Goal: Find specific page/section: Find specific page/section

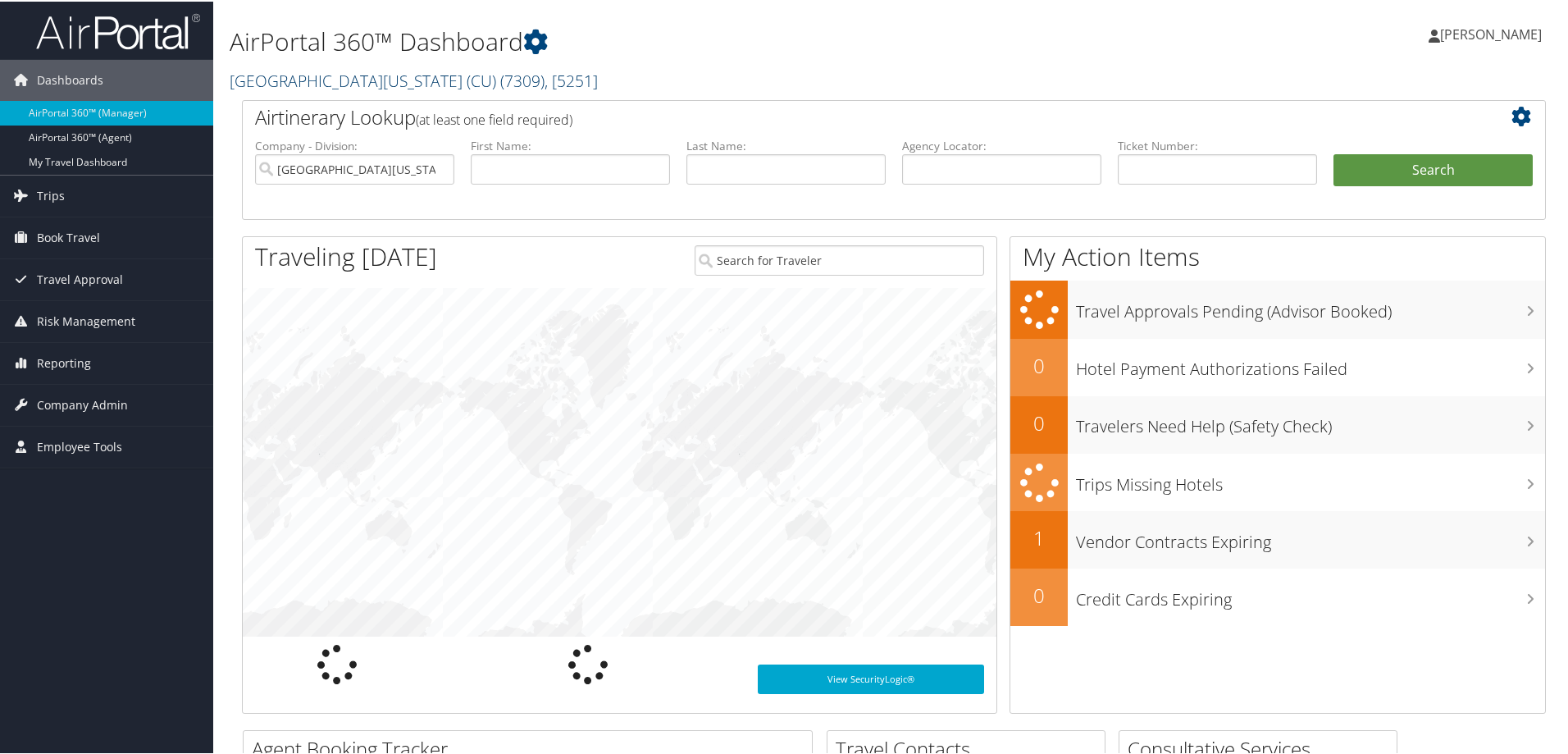
click at [283, 80] on link "University of Colorado (CU) ( 7309 ) , [ 5251 ]" at bounding box center [413, 79] width 368 height 22
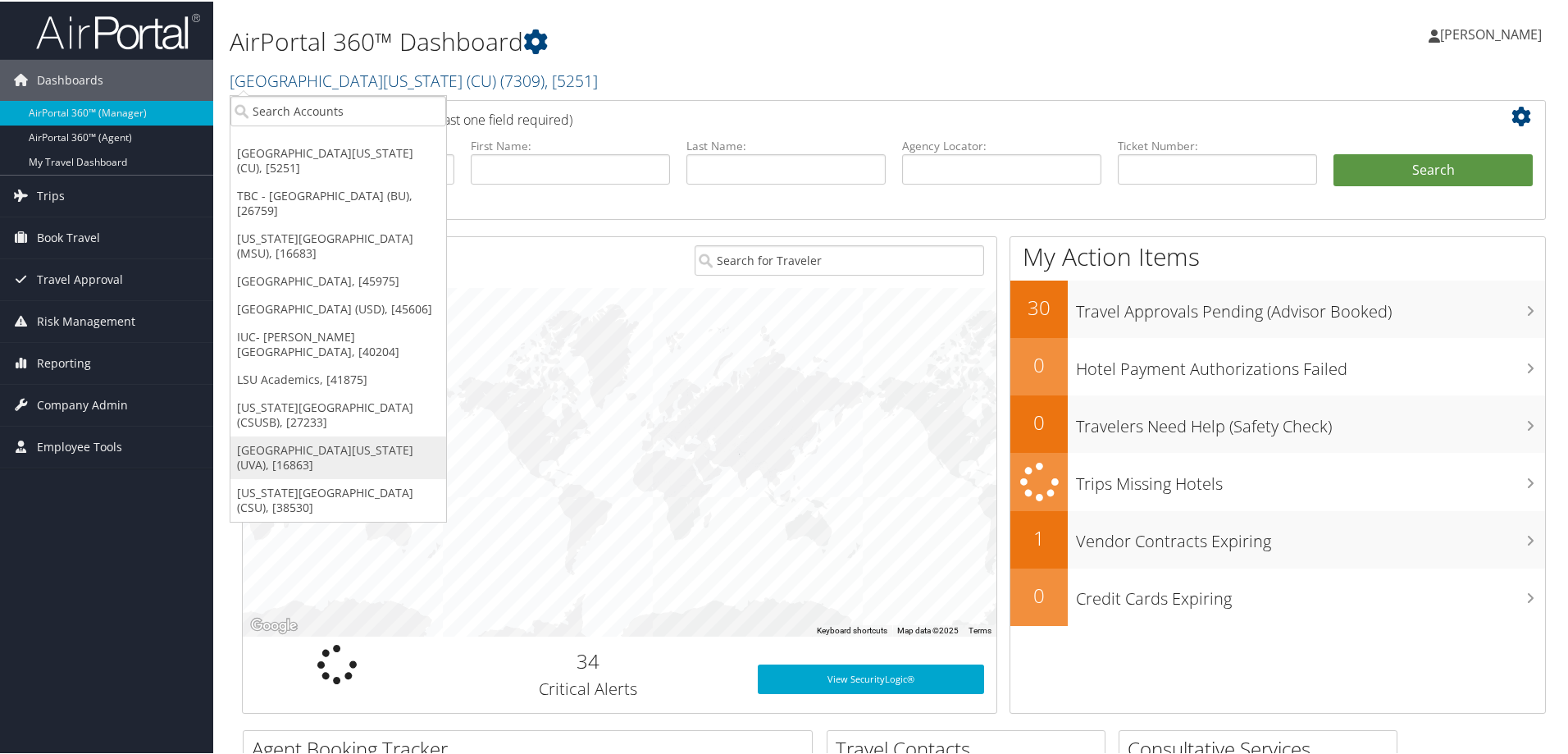
click at [332, 437] on link "[GEOGRAPHIC_DATA][US_STATE] (UVA), [16863]" at bounding box center [338, 456] width 215 height 43
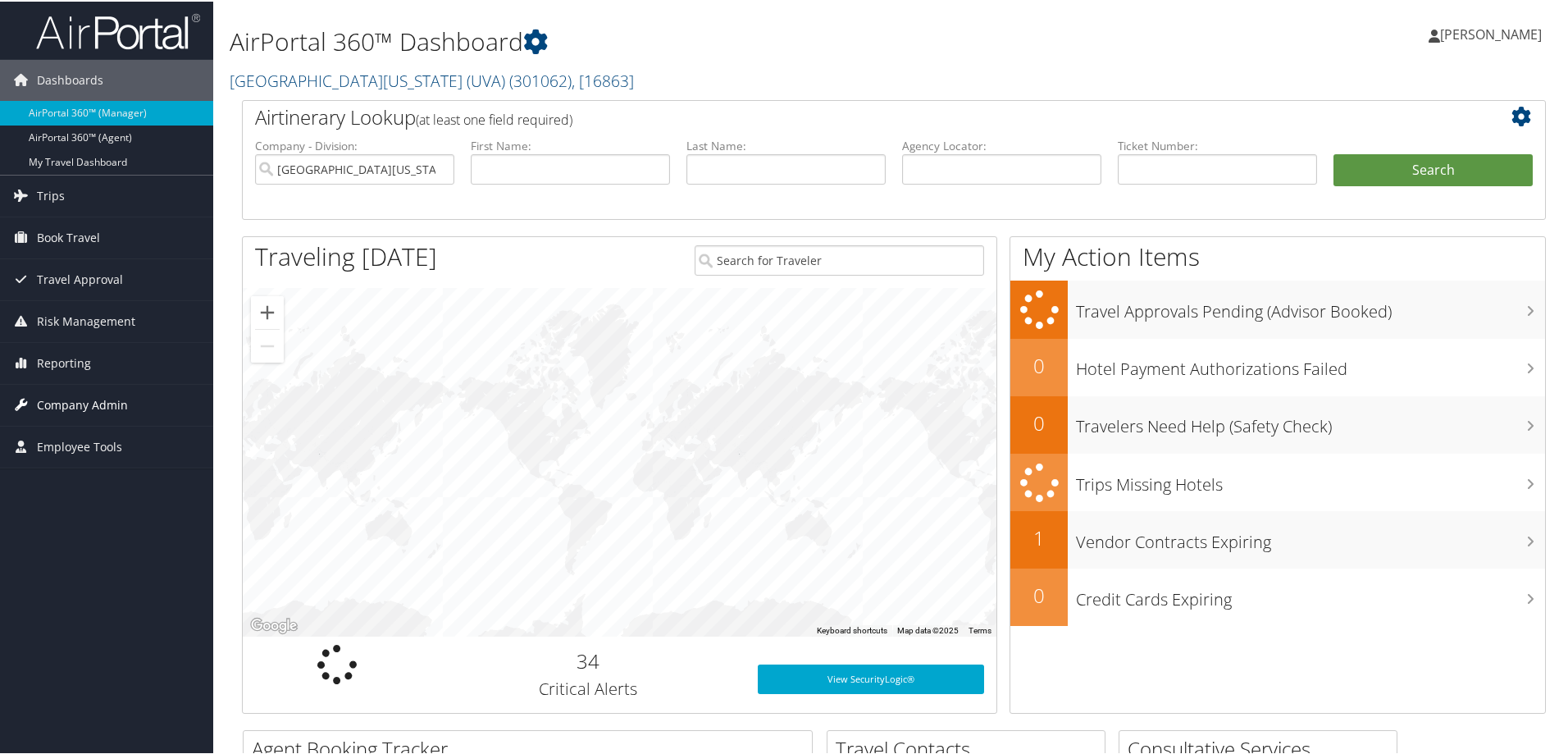
click at [69, 404] on span "Company Admin" at bounding box center [82, 404] width 91 height 41
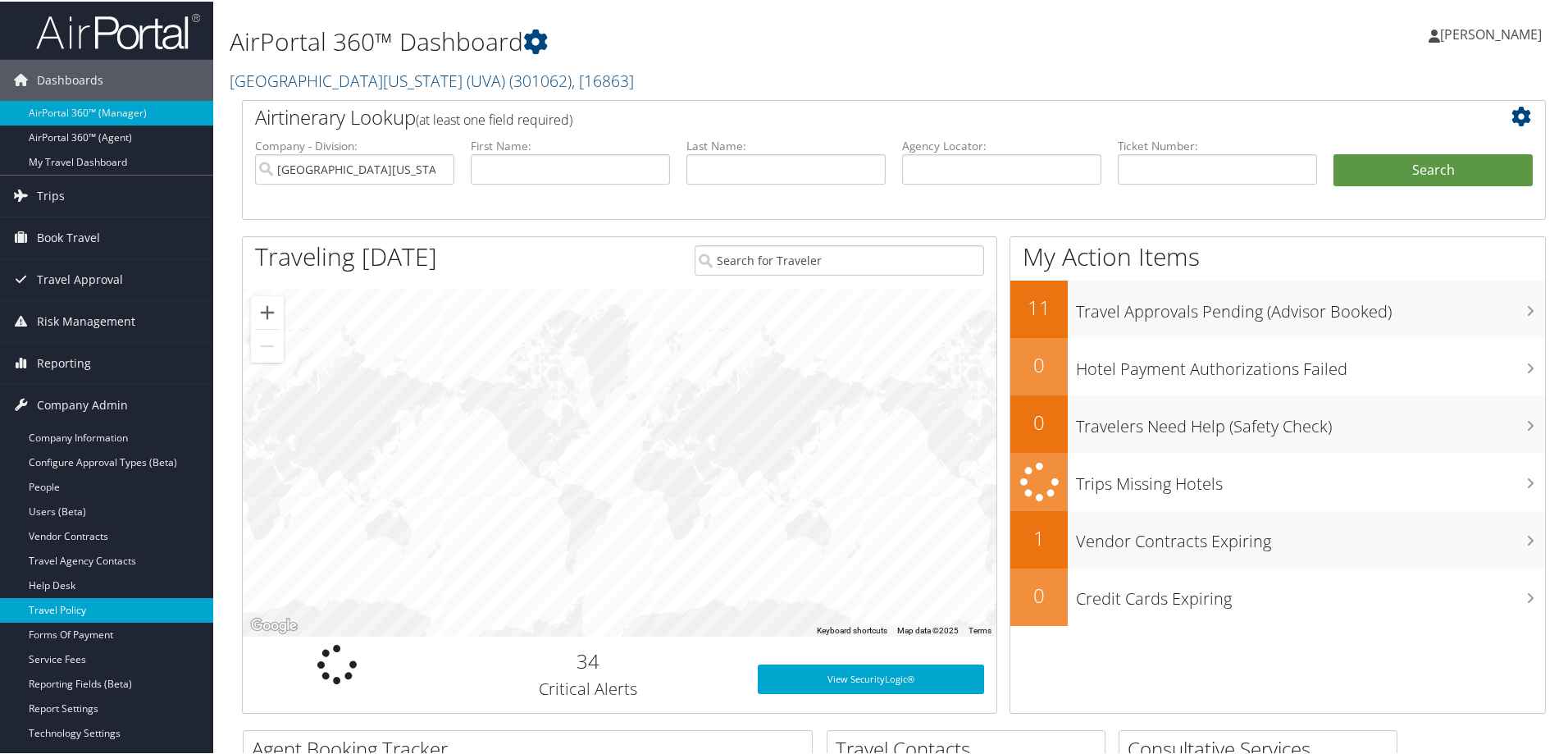
click at [57, 606] on link "Travel Policy" at bounding box center [106, 608] width 214 height 25
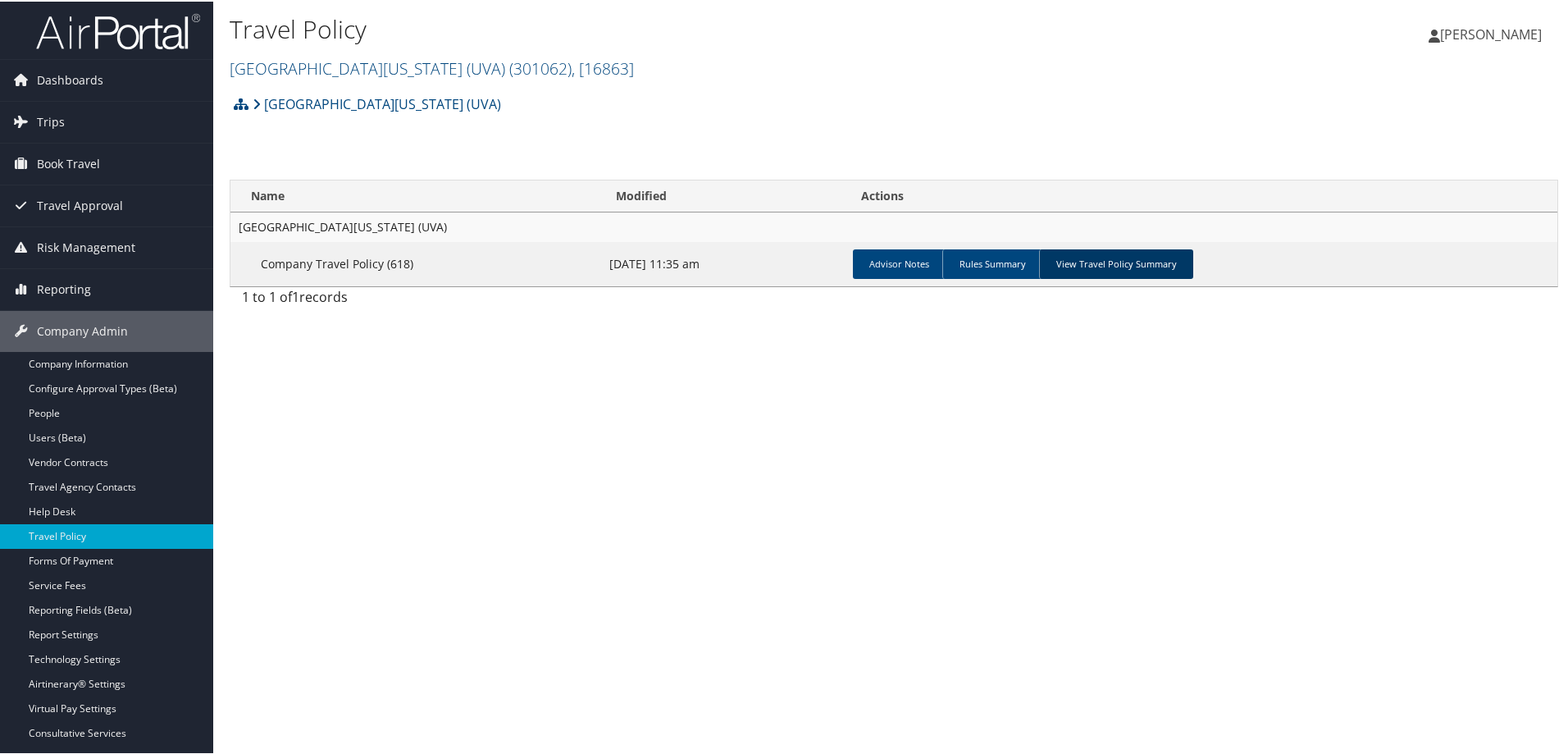
click at [1111, 271] on link "View Travel Policy Summary" at bounding box center [1116, 262] width 154 height 29
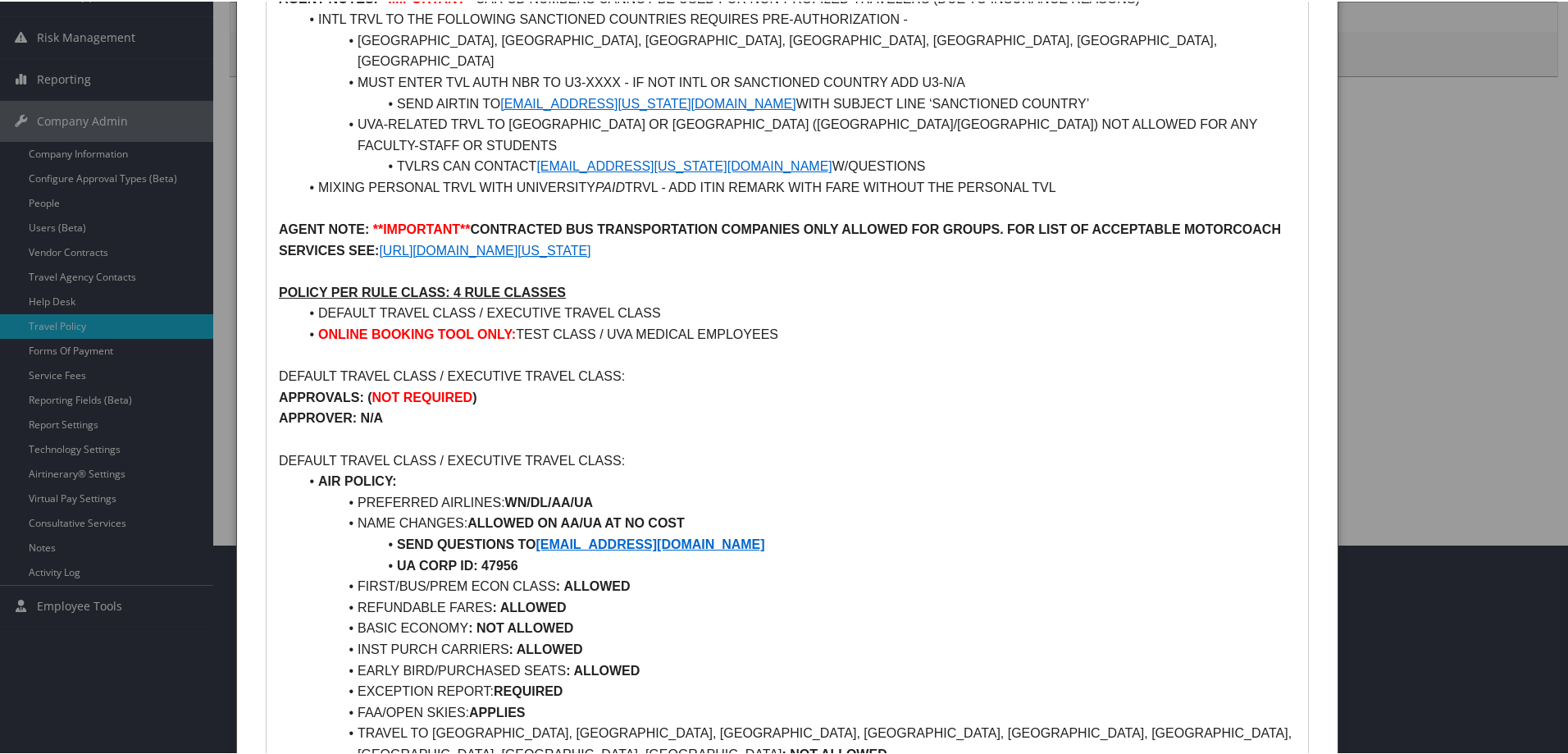
scroll to position [217, 0]
